Goal: Task Accomplishment & Management: Manage account settings

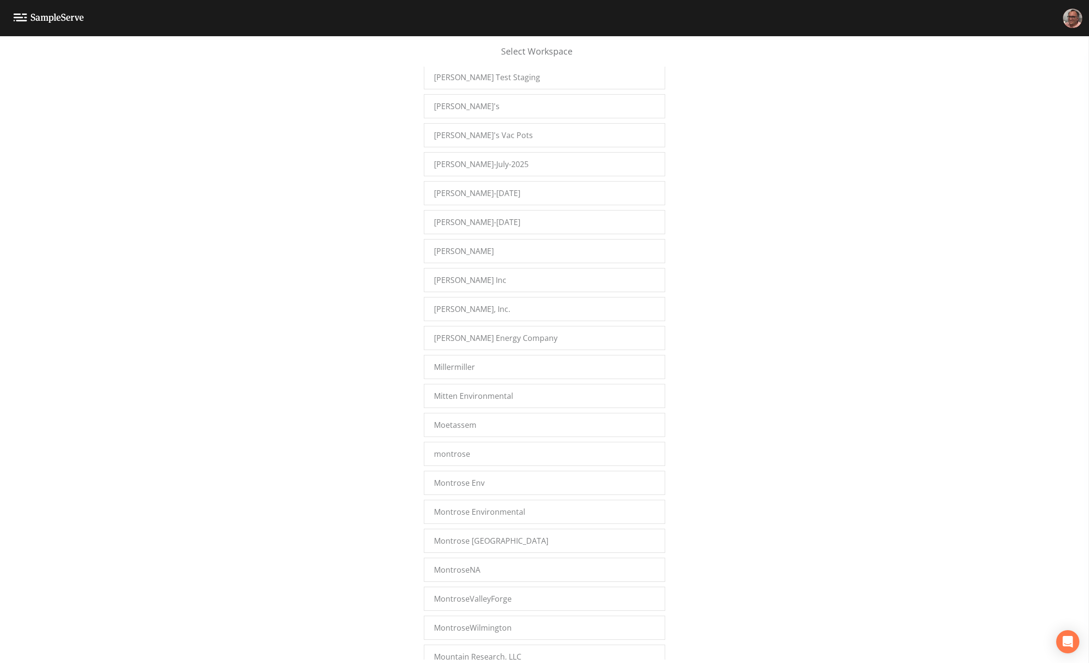
scroll to position [9328, 0]
click at [501, 123] on div "[PERSON_NAME]'s Vac Pots" at bounding box center [544, 135] width 241 height 24
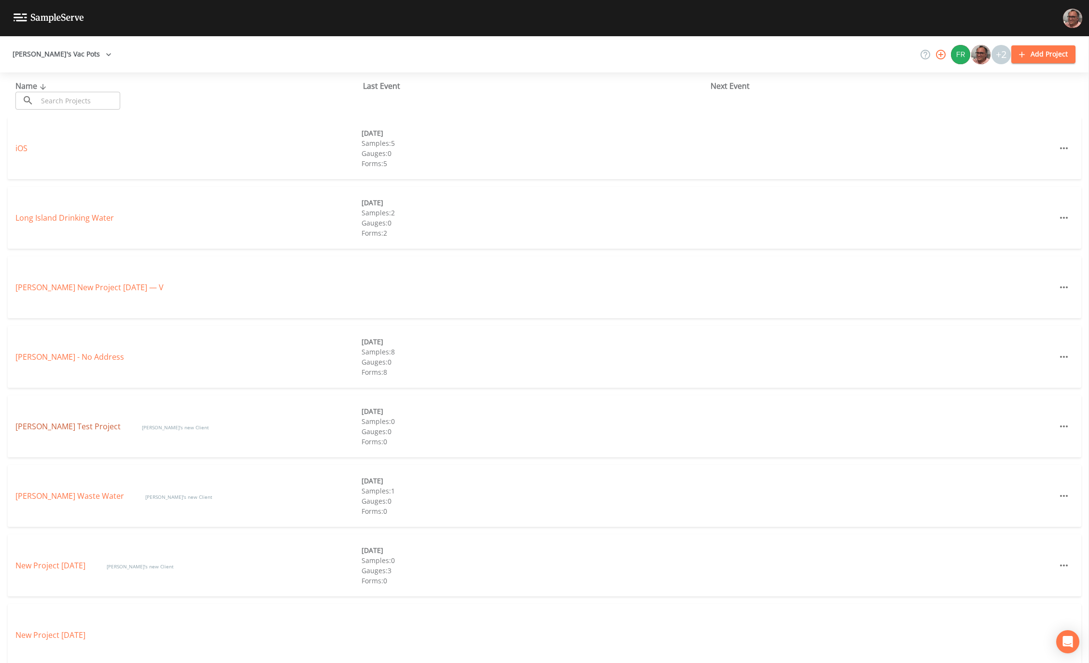
click at [39, 428] on link "[PERSON_NAME] Test Project" at bounding box center [68, 426] width 107 height 11
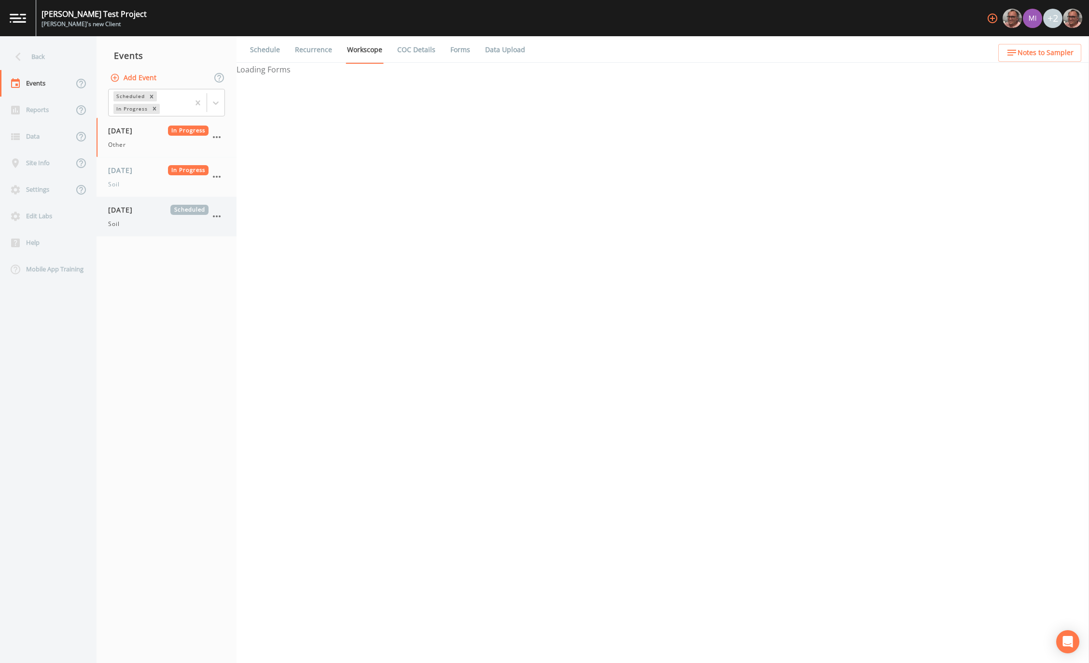
click at [131, 220] on div "Soil" at bounding box center [158, 224] width 100 height 9
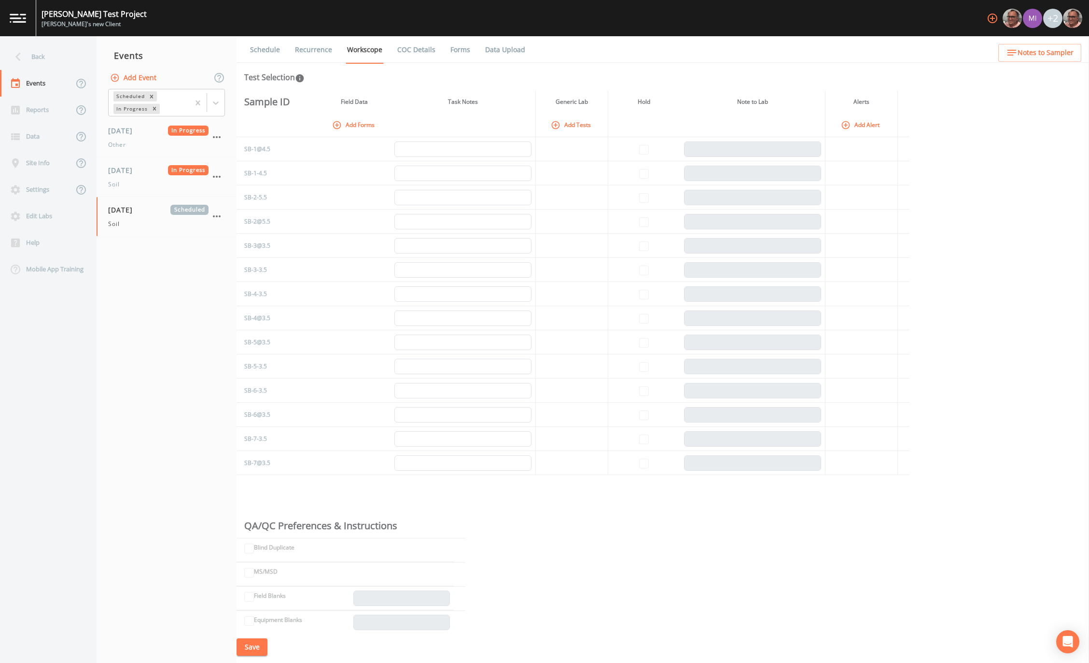
click at [315, 51] on link "Recurrence" at bounding box center [314, 49] width 40 height 27
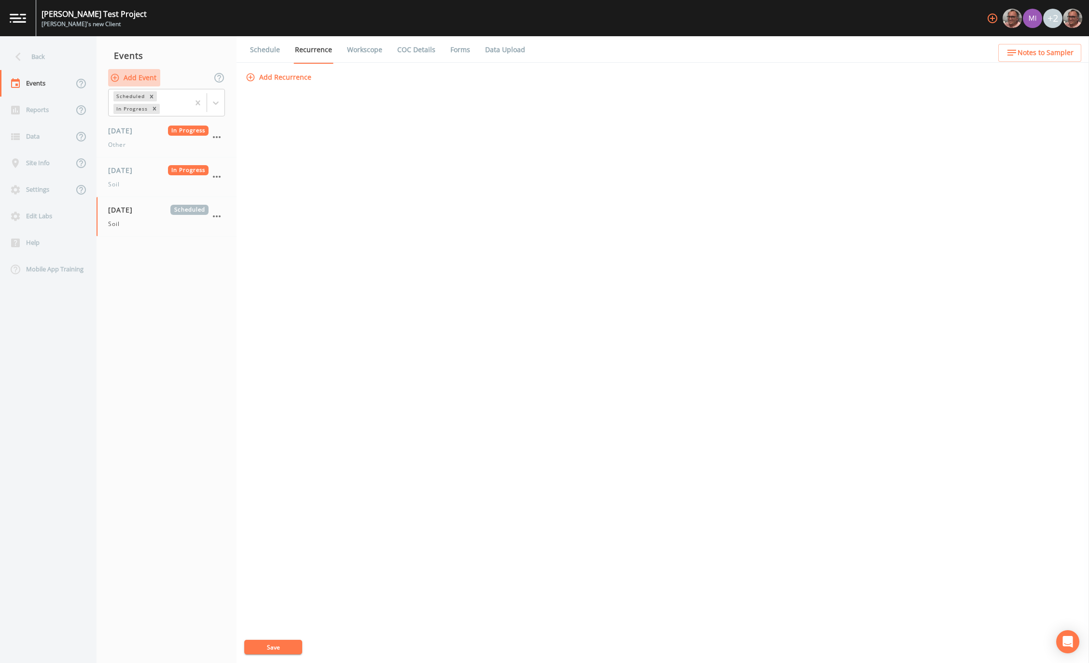
click at [143, 79] on button "Add Event" at bounding box center [134, 78] width 52 height 18
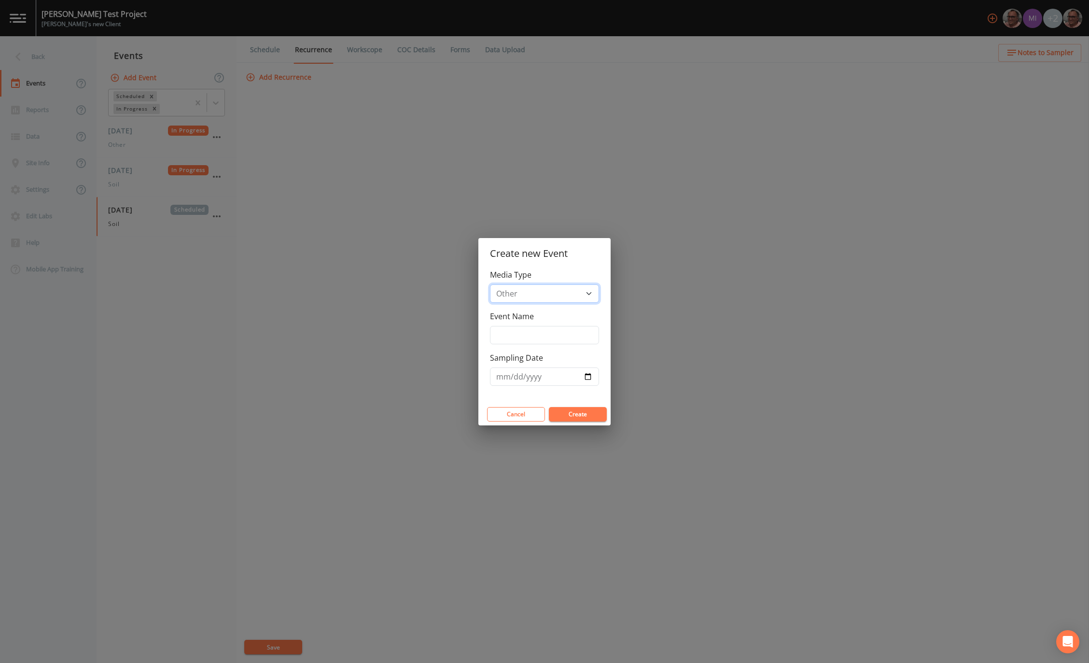
select select "soil"
click at [490, 284] on select "Drinking Water Groundwater Other Soil Soil Vapor Waste Water" at bounding box center [544, 293] width 109 height 18
click at [550, 336] on input "Event Name" at bounding box center [544, 335] width 109 height 18
type input "Test Recurrence"
type input "2025-09-13"
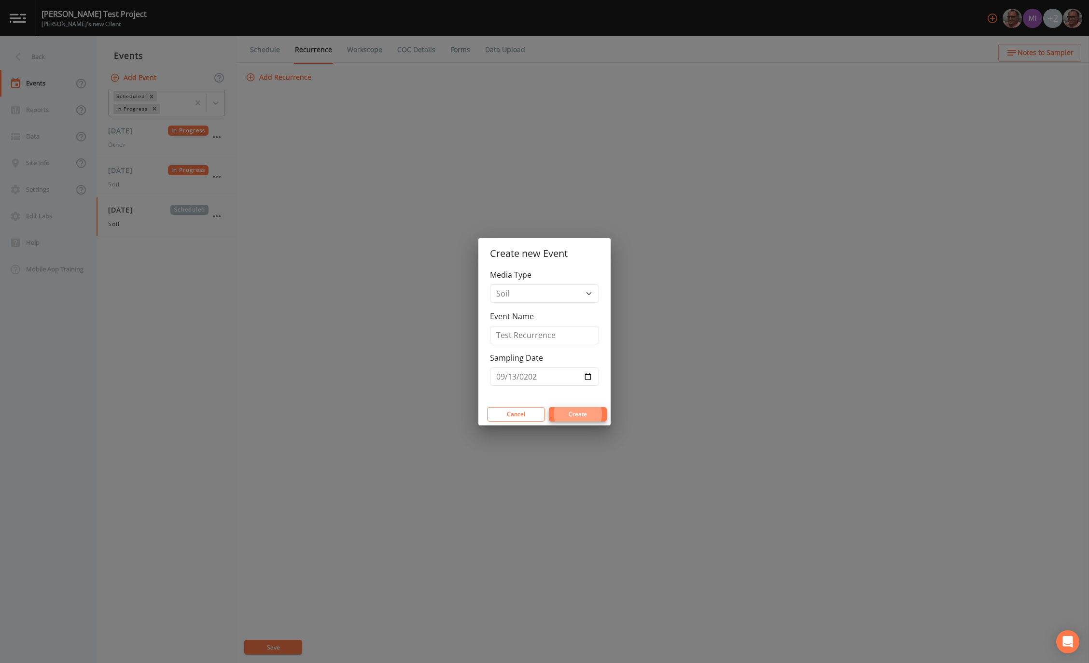
click at [549, 407] on button "Create" at bounding box center [578, 414] width 58 height 14
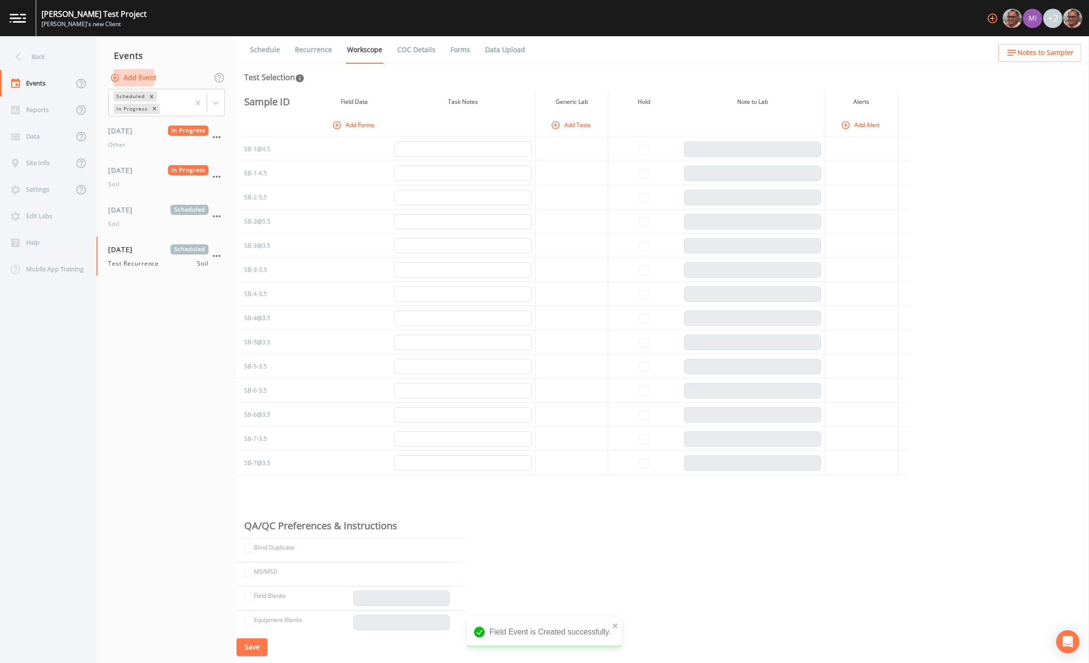
click at [307, 52] on link "Recurrence" at bounding box center [314, 49] width 40 height 27
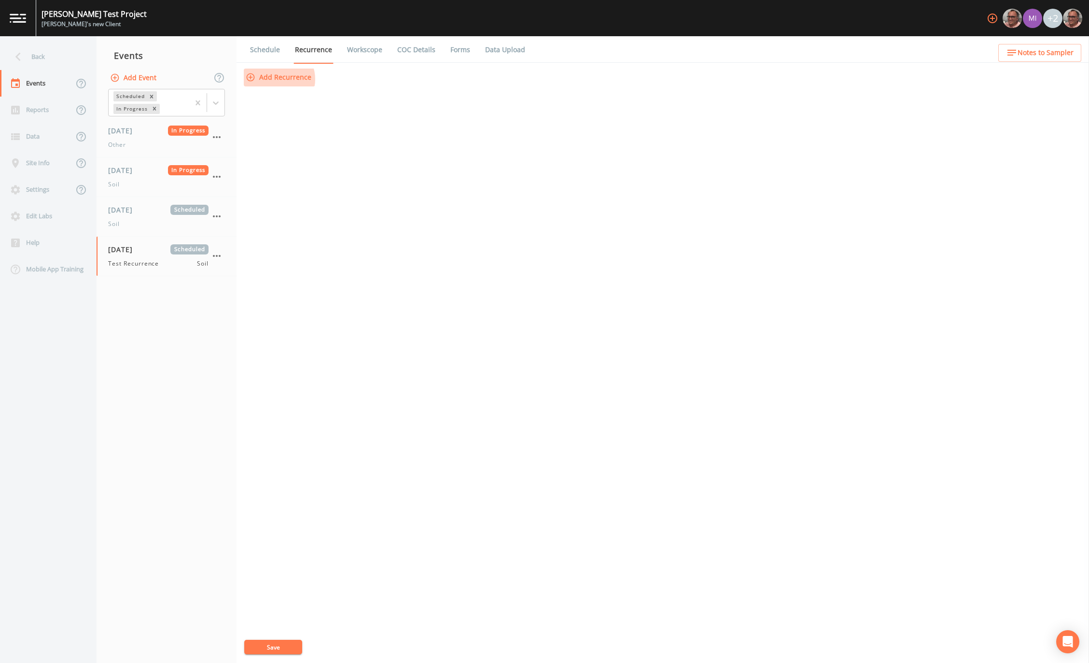
click at [277, 79] on button "Add Recurrence" at bounding box center [279, 78] width 71 height 18
click at [269, 184] on span "[DATE]" at bounding box center [279, 188] width 24 height 12
click at [256, 184] on input "[DATE]" at bounding box center [251, 182] width 10 height 10
checkbox input "true"
click at [283, 228] on button "Add Recurrence" at bounding box center [279, 226] width 71 height 18
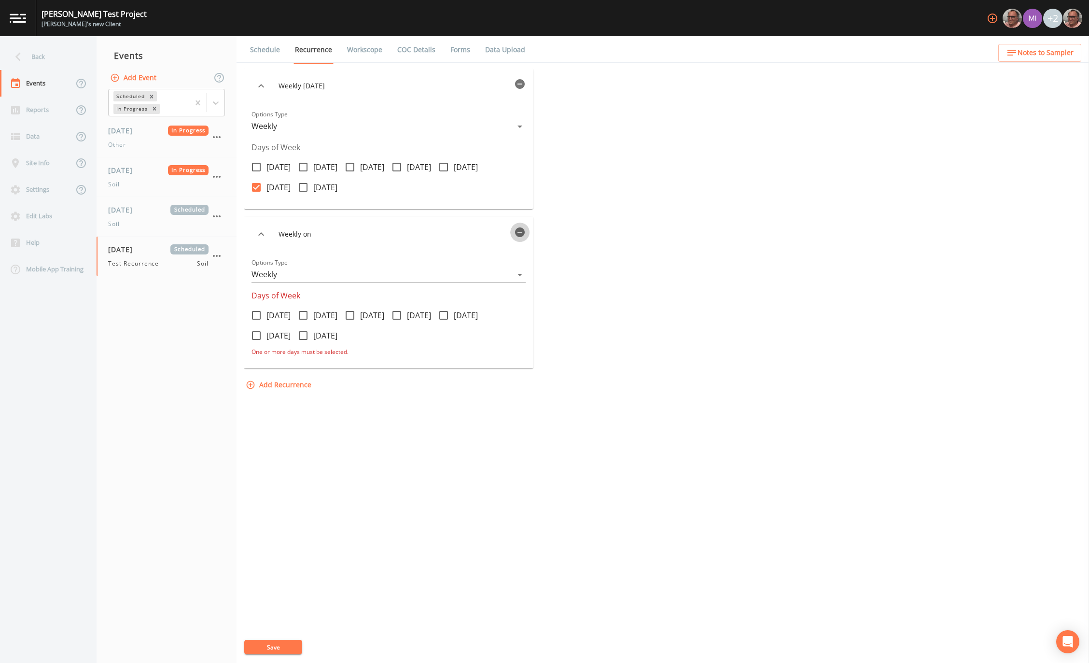
click at [520, 234] on icon "button" at bounding box center [520, 232] width 10 height 10
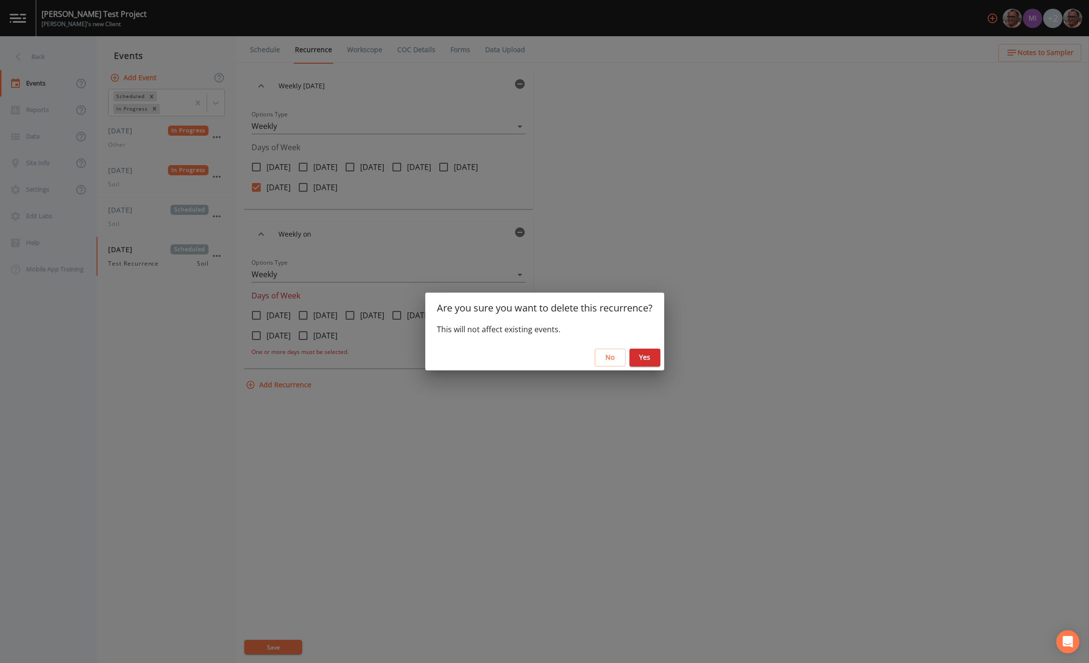
click at [646, 359] on button "Yes" at bounding box center [645, 358] width 31 height 18
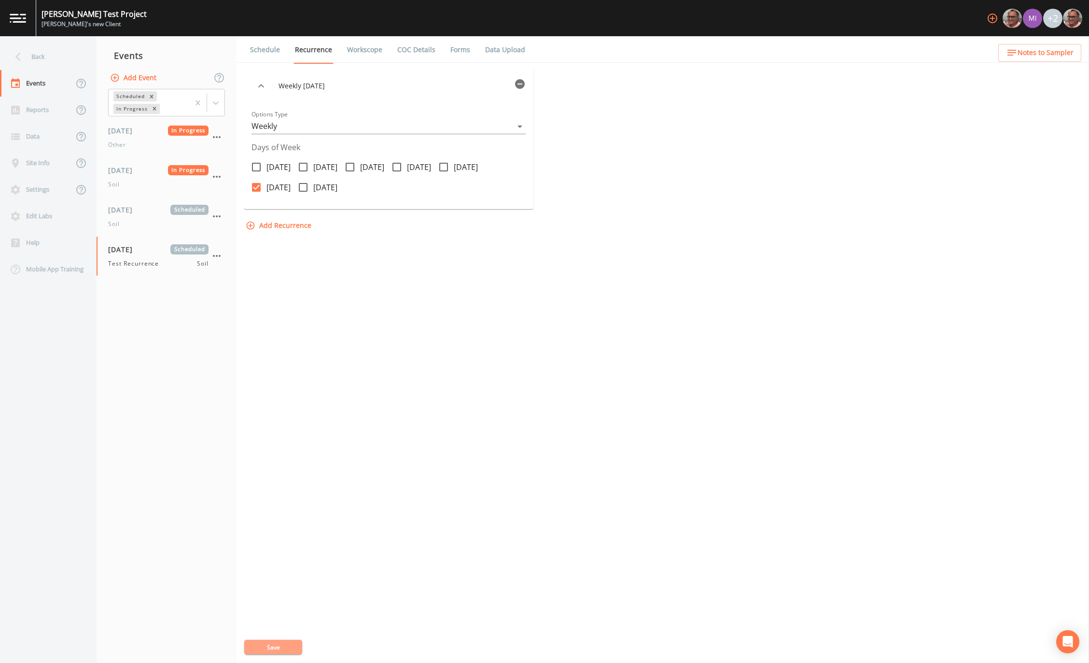
click at [279, 646] on button "Save" at bounding box center [273, 647] width 58 height 14
click at [389, 173] on div "Weekly on Saturday Options Type Weekly WEEKLY Days of Week Monday Tuesday Wedne…" at bounding box center [663, 366] width 838 height 594
click at [285, 201] on div "Weekly on Saturday Options Type Weekly WEEKLY Days of Week Monday Tuesday Wedne…" at bounding box center [663, 366] width 838 height 594
click at [505, 324] on div "Weekly on Saturday Options Type Weekly WEEKLY Days of Week Monday Tuesday Wedne…" at bounding box center [663, 366] width 838 height 594
click at [264, 87] on icon "button" at bounding box center [261, 86] width 12 height 12
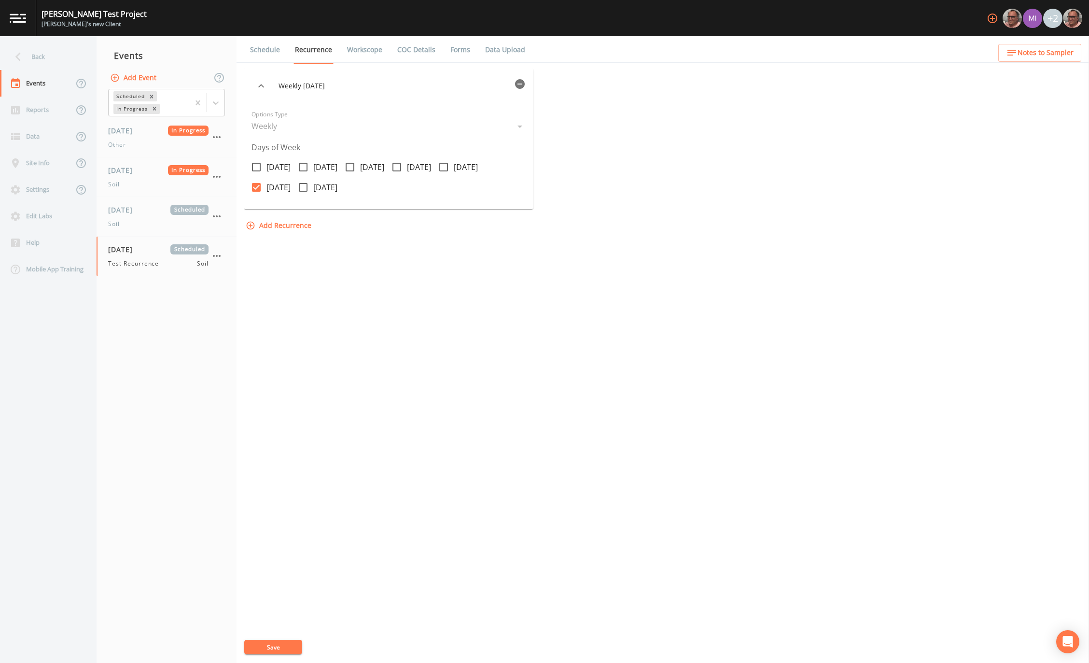
click at [264, 87] on icon "button" at bounding box center [261, 86] width 12 height 12
click at [401, 379] on div "Weekly on Saturday Options Type Weekly WEEKLY Days of Week Monday Tuesday Wedne…" at bounding box center [663, 366] width 838 height 594
click at [344, 222] on div "Weekly on Saturday Options Type Weekly WEEKLY Days of Week Monday Tuesday Wedne…" at bounding box center [663, 366] width 838 height 594
click at [353, 224] on div "Weekly on Saturday Options Type Weekly WEEKLY Days of Week Monday Tuesday Wedne…" at bounding box center [663, 366] width 838 height 594
click at [353, 205] on div "Weekly on Saturday Options Type Weekly WEEKLY Days of Week Monday Tuesday Wedne…" at bounding box center [663, 366] width 838 height 594
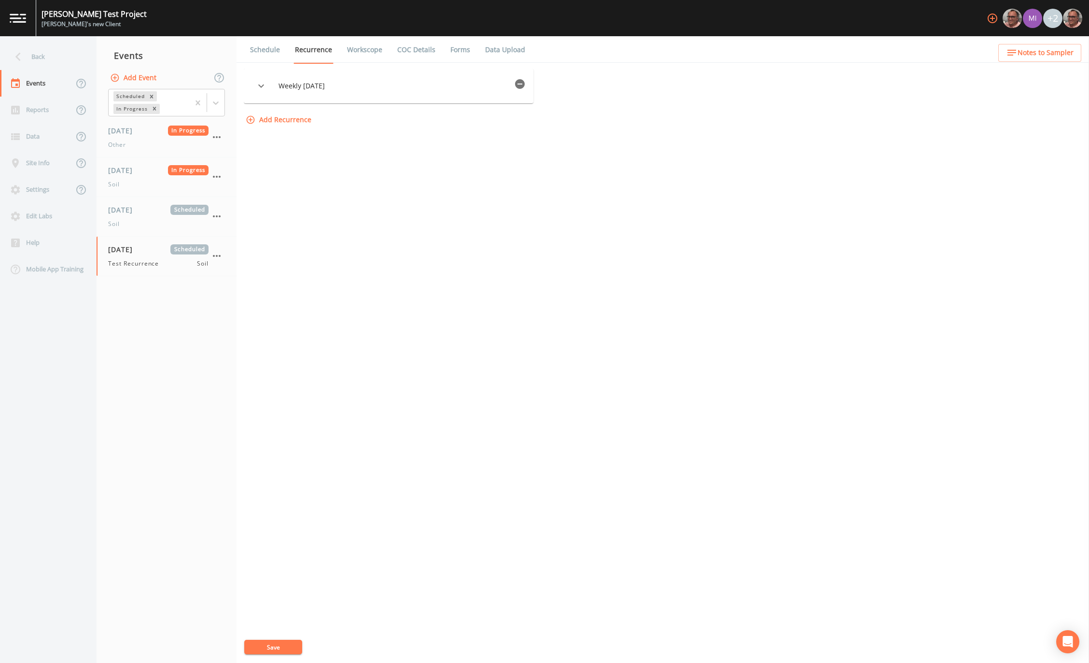
click at [600, 304] on div "Weekly on Saturday Options Type Weekly WEEKLY Days of Week Monday Tuesday Wedne…" at bounding box center [663, 366] width 838 height 594
click at [515, 84] on icon "button" at bounding box center [520, 84] width 10 height 10
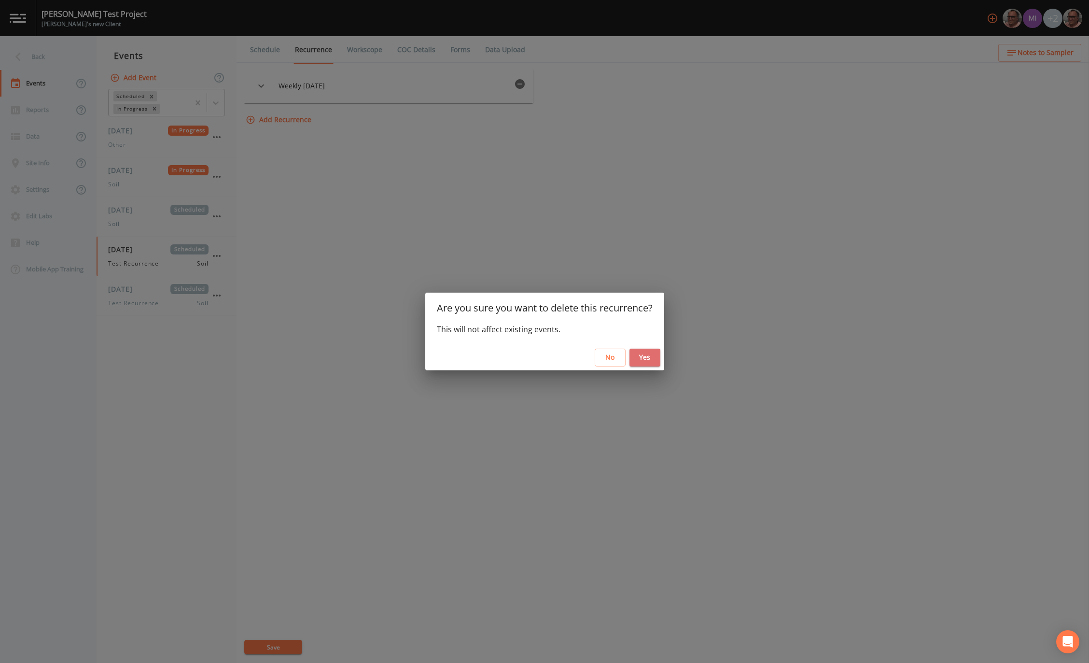
click at [658, 358] on button "Yes" at bounding box center [645, 358] width 31 height 18
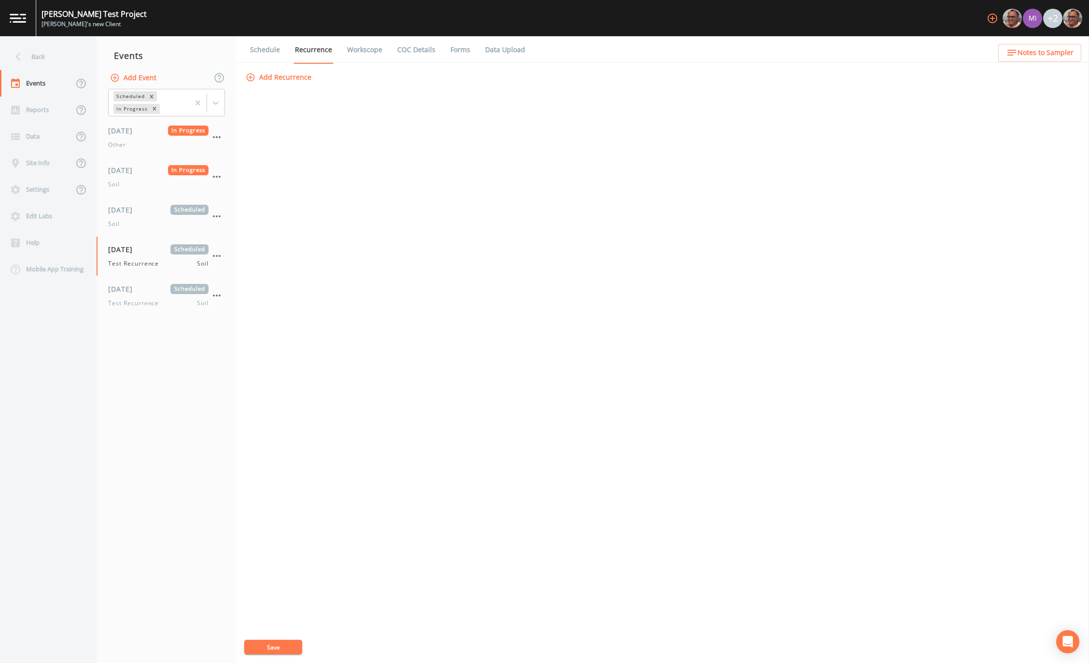
drag, startPoint x: 270, startPoint y: 648, endPoint x: 262, endPoint y: 306, distance: 342.0
click at [262, 306] on div "Add Recurrence Save" at bounding box center [663, 366] width 838 height 594
click at [218, 254] on icon "button" at bounding box center [217, 256] width 12 height 12
click at [233, 310] on div at bounding box center [224, 313] width 17 height 10
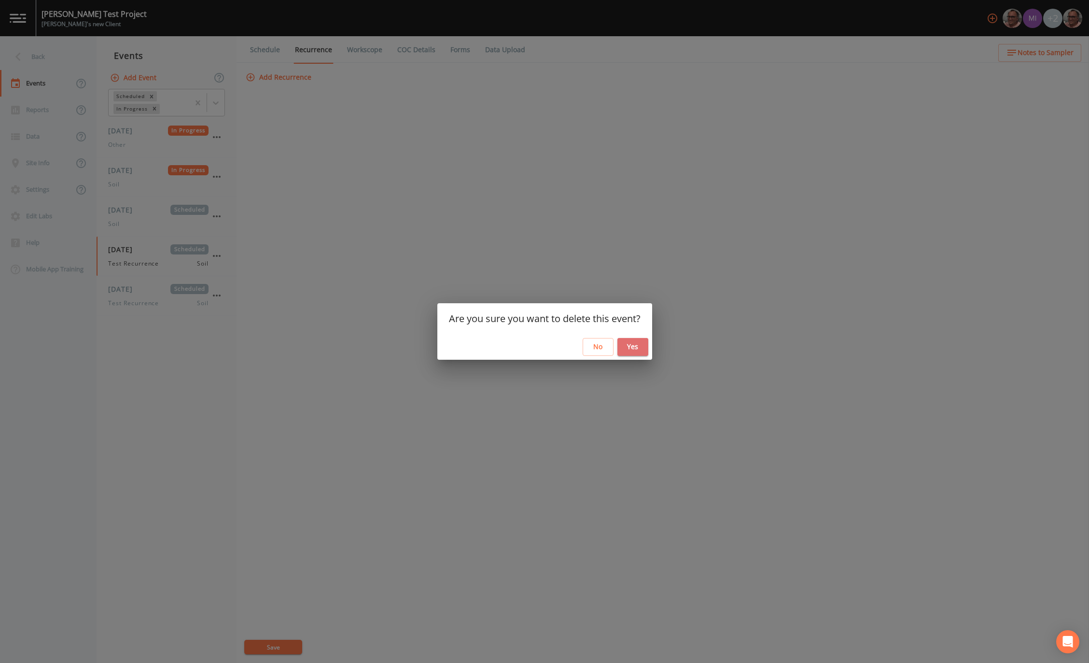
click at [638, 350] on button "Yes" at bounding box center [633, 347] width 31 height 18
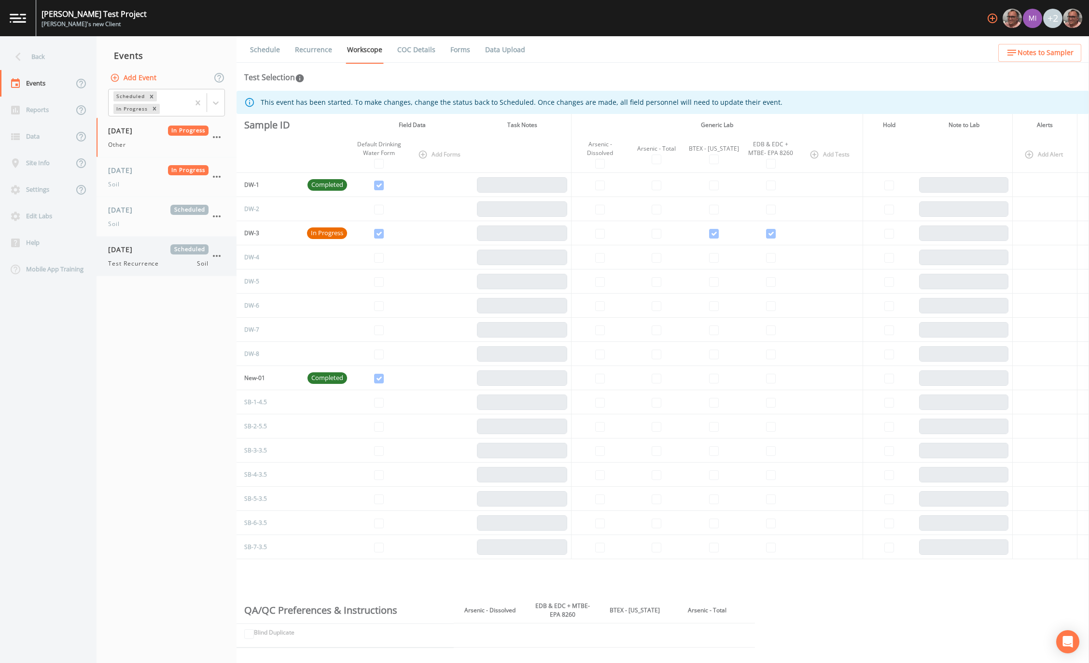
click at [218, 256] on icon "button" at bounding box center [217, 256] width 12 height 12
click at [248, 311] on p "Delete" at bounding box center [265, 313] width 62 height 12
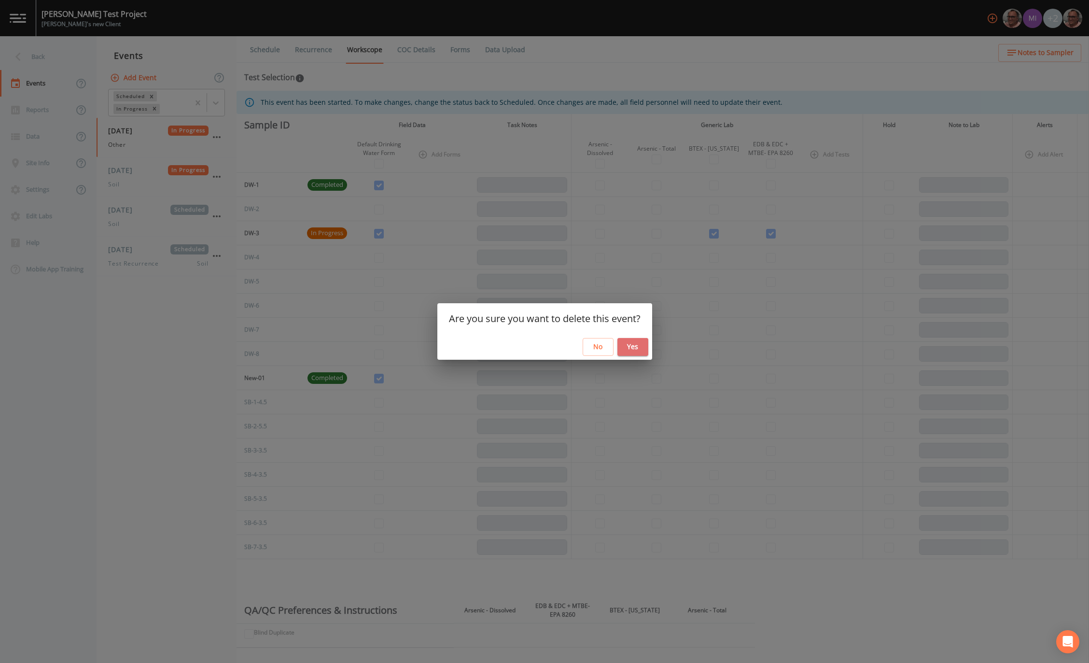
click at [633, 344] on button "Yes" at bounding box center [633, 347] width 31 height 18
